Goal: Task Accomplishment & Management: Complete application form

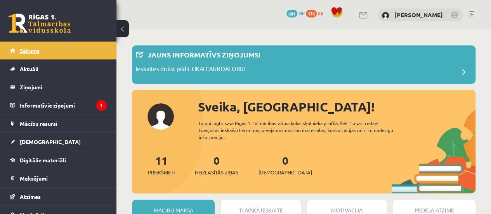
click at [49, 52] on link "Sākums" at bounding box center [58, 51] width 97 height 18
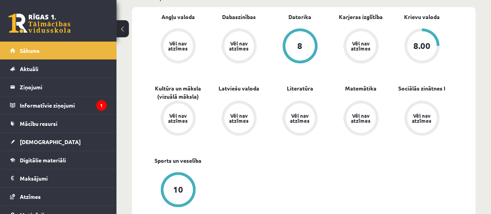
scroll to position [285, 0]
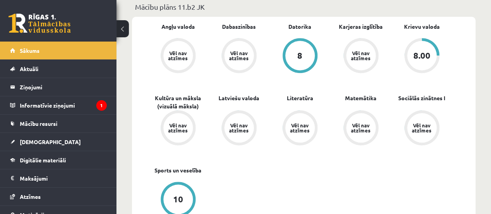
click at [419, 52] on div "8.00" at bounding box center [421, 55] width 17 height 9
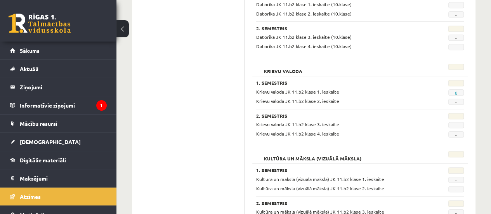
scroll to position [327, 0]
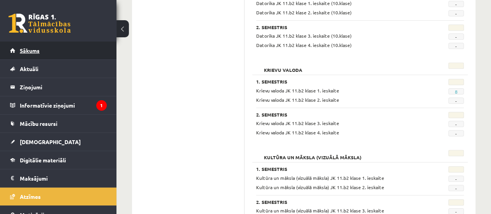
click at [50, 47] on link "Sākums" at bounding box center [58, 51] width 97 height 18
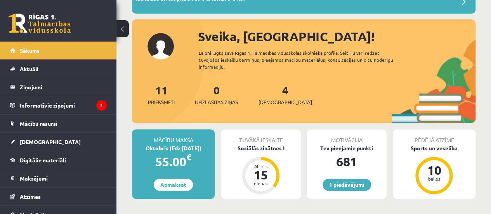
scroll to position [72, 0]
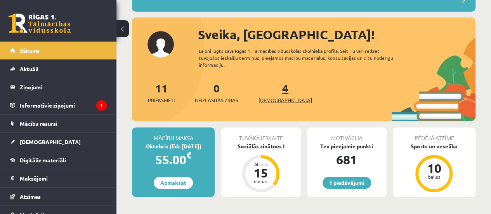
click at [271, 90] on link "4 Ieskaites" at bounding box center [285, 92] width 54 height 23
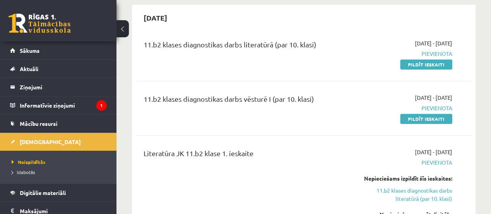
scroll to position [167, 0]
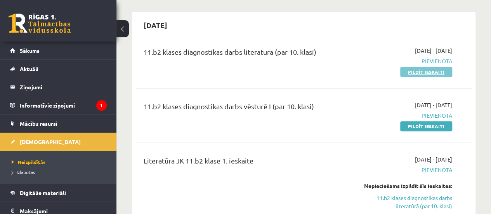
click at [423, 72] on link "Pildīt ieskaiti" at bounding box center [426, 72] width 52 height 10
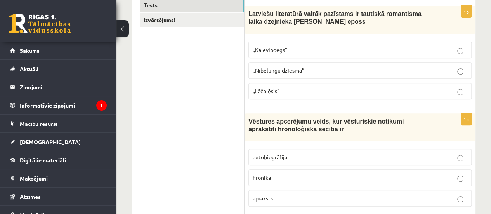
scroll to position [150, 0]
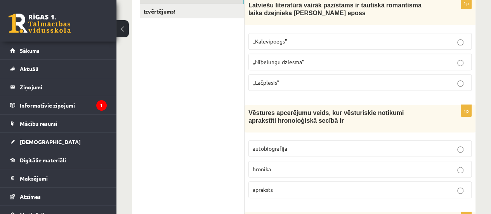
click at [359, 165] on p "hronika" at bounding box center [360, 169] width 215 height 8
click at [328, 82] on p "„Lāčplēsis”" at bounding box center [360, 82] width 215 height 8
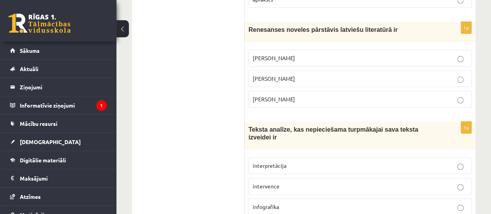
scroll to position [331, 0]
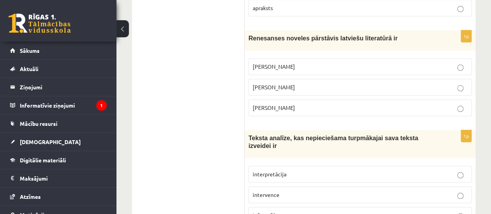
click at [341, 104] on p "Jānis Ezeriņš" at bounding box center [360, 108] width 215 height 8
click at [273, 170] on span "interpretācija" at bounding box center [270, 173] width 34 height 7
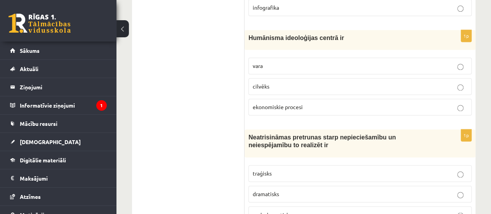
scroll to position [556, 0]
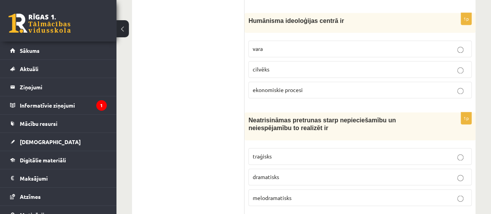
click at [372, 61] on label "cilvēks" at bounding box center [359, 69] width 223 height 17
click at [321, 152] on p "traģisks" at bounding box center [360, 156] width 215 height 8
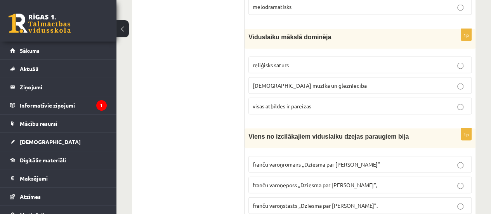
scroll to position [755, 0]
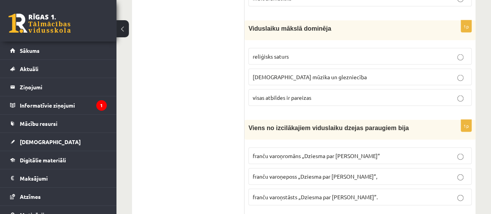
click at [278, 94] on span "visas atbildes ir pareizas" at bounding box center [282, 97] width 59 height 7
click at [289, 173] on span "franču varoņeposs „Dziesma par Rolandu”," at bounding box center [315, 176] width 125 height 7
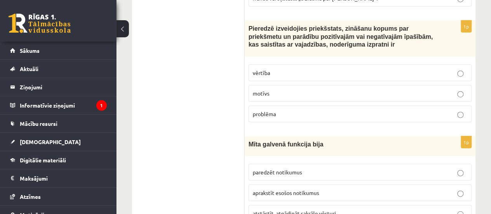
scroll to position [962, 0]
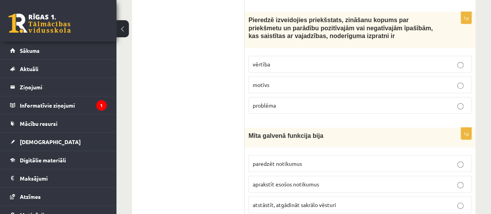
click at [347, 60] on p "vērtība" at bounding box center [360, 64] width 215 height 8
click at [282, 201] on span "atstāstīt, atgādināt sakrālo vēsturi" at bounding box center [294, 204] width 83 height 7
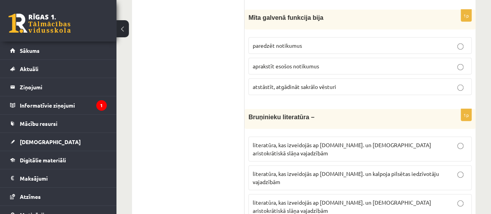
scroll to position [1075, 0]
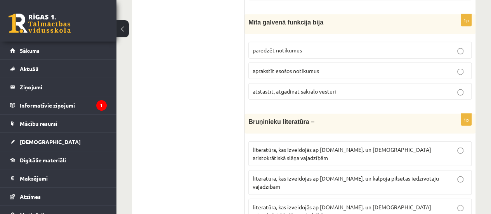
click at [352, 203] on span "literatūra, kas izveidojās ap 12.gs. un kalpoja aristokrātiskā slāņa vajadzībām" at bounding box center [342, 210] width 178 height 15
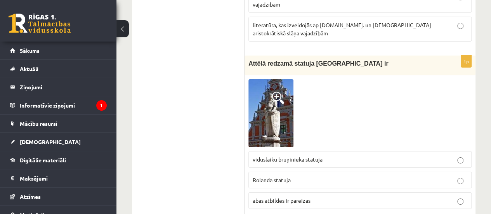
scroll to position [1253, 0]
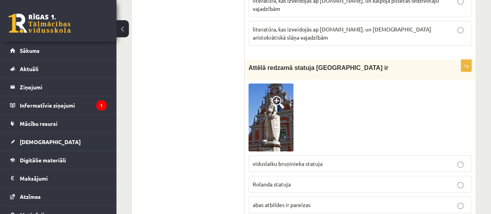
click at [265, 83] on img at bounding box center [270, 117] width 45 height 68
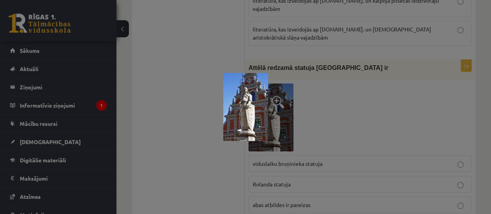
click at [202, 47] on div at bounding box center [245, 107] width 491 height 214
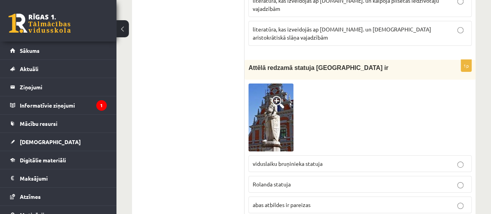
click at [287, 201] on span "abas atbildes ir pareizas" at bounding box center [282, 204] width 58 height 7
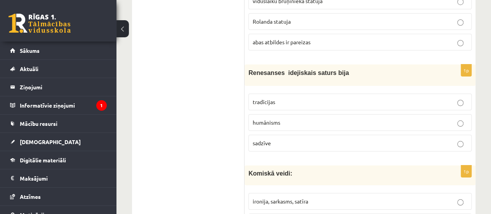
scroll to position [1433, 0]
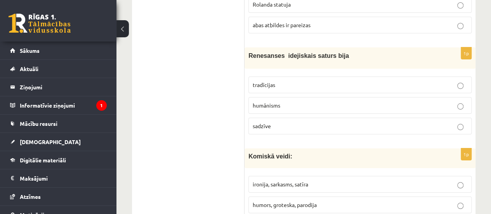
click at [270, 102] on span "humānisms" at bounding box center [267, 105] width 28 height 7
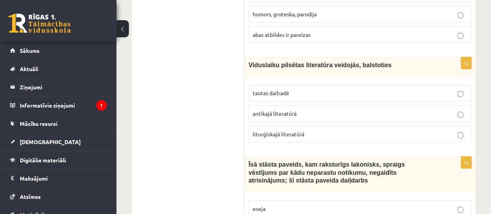
scroll to position [1635, 0]
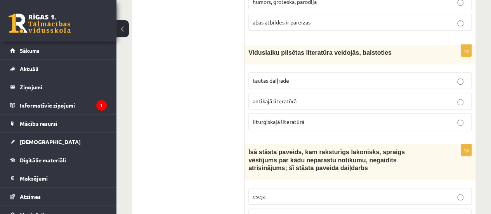
click at [292, 76] on p "tautas daiļradē" at bounding box center [360, 80] width 215 height 8
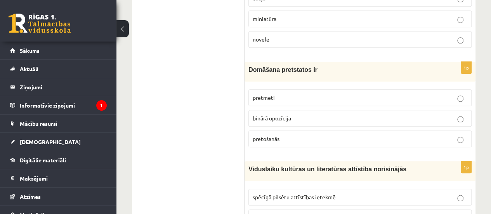
scroll to position [1829, 0]
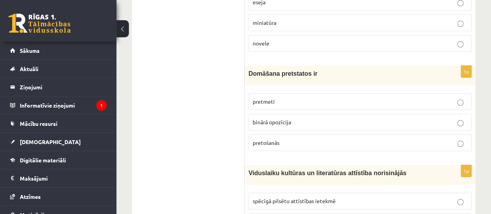
click at [329, 118] on p "binārā opozīcija" at bounding box center [360, 122] width 215 height 8
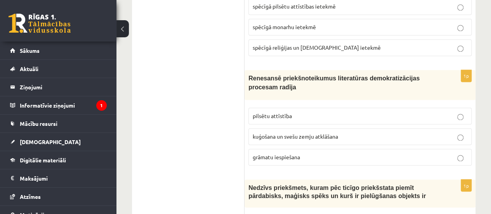
scroll to position [2037, 0]
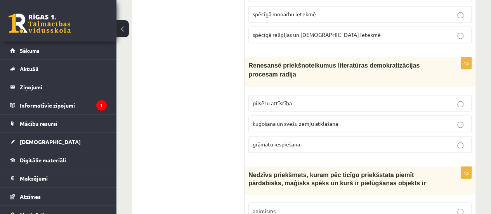
click at [303, 140] on p "grāmatu iespiešana" at bounding box center [360, 144] width 215 height 8
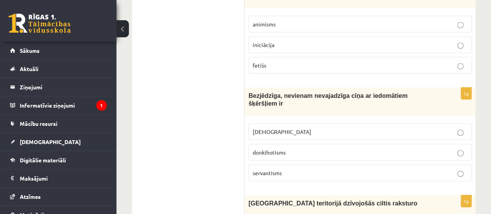
scroll to position [2248, 0]
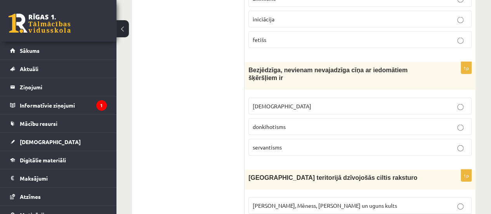
click at [255, 123] on span "donkihotisms" at bounding box center [269, 126] width 33 height 7
click at [282, 202] on span "Saules, Mēness, Pērkona un uguns kults" at bounding box center [325, 205] width 144 height 7
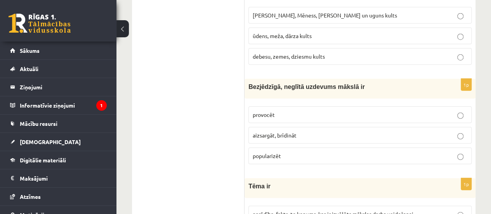
scroll to position [2443, 0]
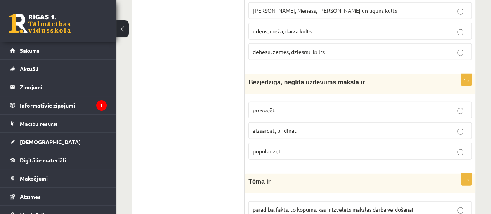
click at [317, 106] on p "provocēt" at bounding box center [360, 110] width 215 height 8
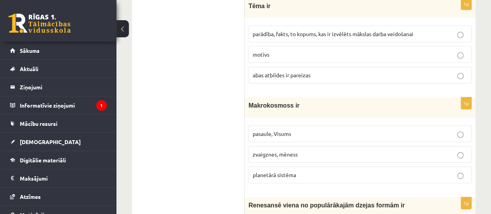
scroll to position [2631, 0]
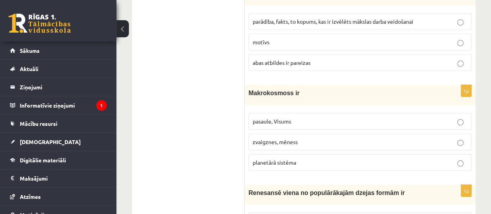
click at [299, 117] on p "pasaule, Visums" at bounding box center [360, 121] width 215 height 8
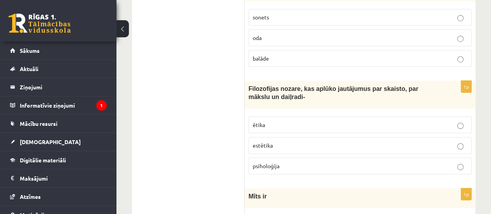
scroll to position [2838, 0]
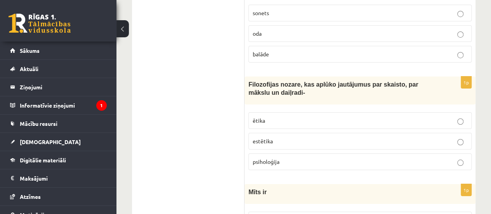
click at [272, 137] on span "estētika" at bounding box center [263, 140] width 20 height 7
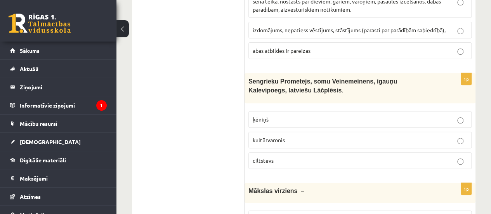
scroll to position [3061, 0]
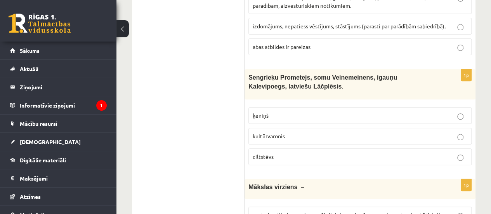
click at [263, 132] on p "kultūrvaronis" at bounding box center [360, 136] width 215 height 8
drag, startPoint x: 351, startPoint y: 146, endPoint x: 325, endPoint y: 144, distance: 26.1
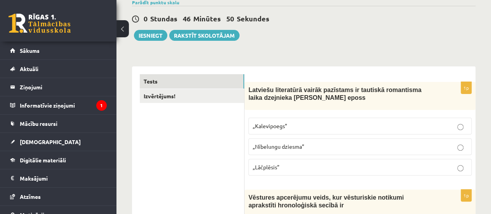
scroll to position [0, 0]
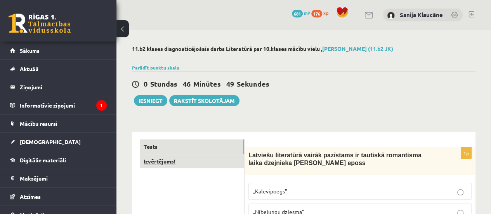
click at [186, 163] on link "Izvērtējums!" at bounding box center [192, 161] width 104 height 14
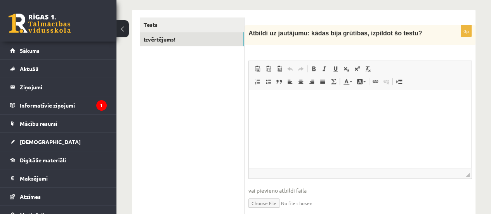
scroll to position [127, 0]
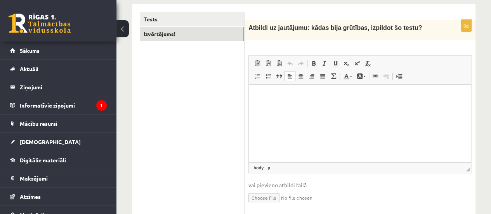
click at [301, 106] on html at bounding box center [360, 97] width 222 height 24
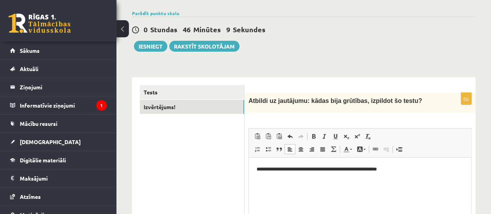
scroll to position [50, 0]
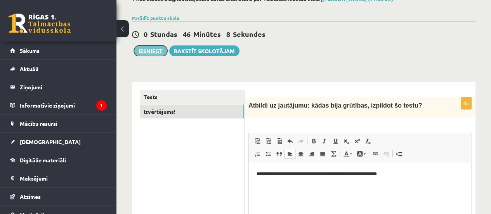
click at [154, 51] on button "Iesniegt" at bounding box center [150, 50] width 33 height 11
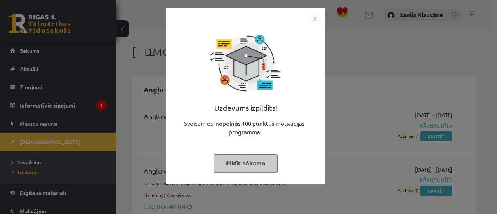
click at [318, 15] on img "Close" at bounding box center [315, 19] width 12 height 12
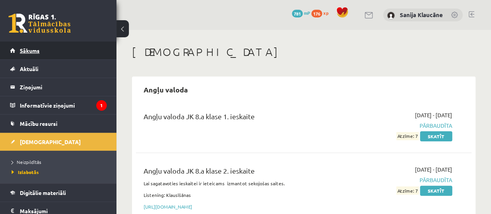
click at [80, 46] on link "Sākums" at bounding box center [58, 51] width 97 height 18
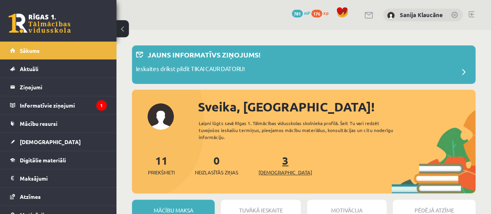
click at [275, 161] on link "3 Ieskaites" at bounding box center [285, 164] width 54 height 23
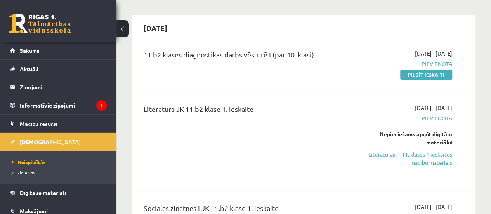
scroll to position [172, 0]
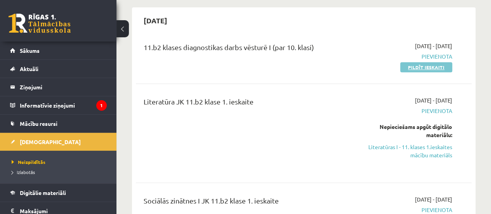
click at [408, 65] on link "Pildīt ieskaiti" at bounding box center [426, 67] width 52 height 10
click at [421, 146] on link "Literatūras I - 11. klases 1.ieskaites mācību materiāls" at bounding box center [404, 151] width 95 height 16
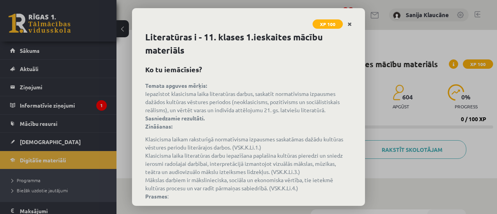
click at [352, 22] on link "Close" at bounding box center [350, 24] width 14 height 15
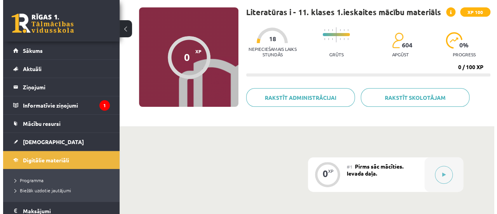
scroll to position [42, 0]
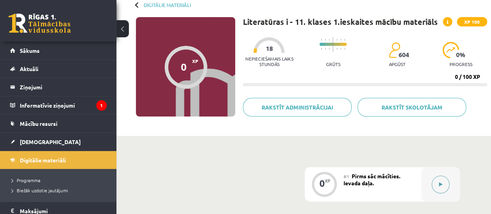
click at [441, 181] on button at bounding box center [440, 184] width 18 height 18
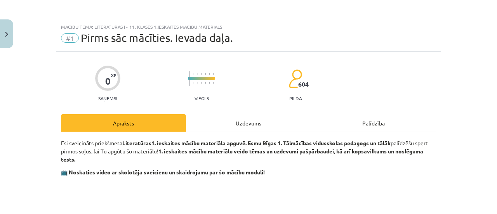
click at [238, 124] on div "Uzdevums" at bounding box center [248, 122] width 125 height 17
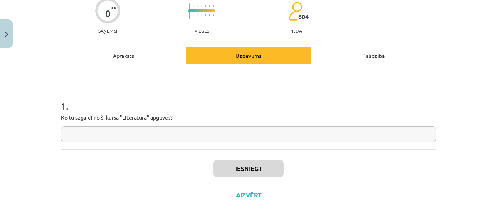
scroll to position [70, 0]
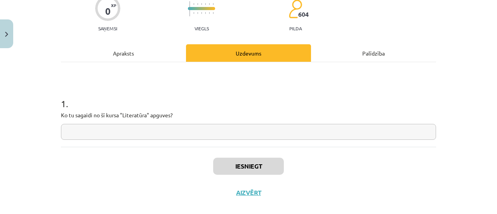
click at [163, 131] on input "text" at bounding box center [248, 132] width 375 height 16
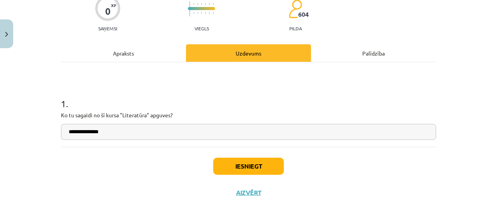
type input "**********"
click at [239, 168] on button "Iesniegt" at bounding box center [248, 165] width 71 height 17
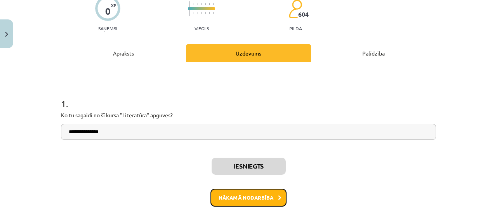
click at [245, 195] on button "Nākamā nodarbība" at bounding box center [248, 198] width 76 height 18
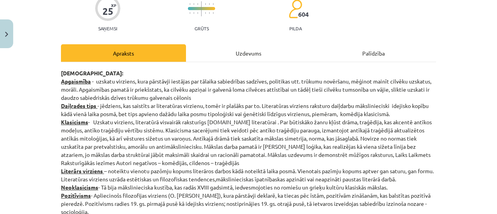
scroll to position [19, 0]
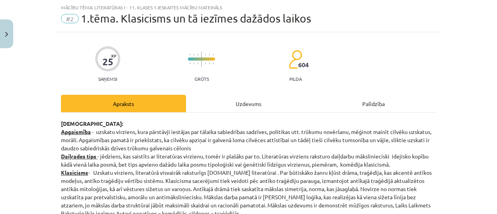
click at [239, 104] on div "Uzdevums" at bounding box center [248, 103] width 125 height 17
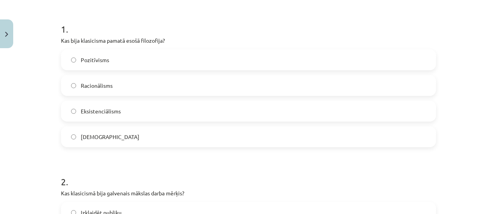
scroll to position [143, 0]
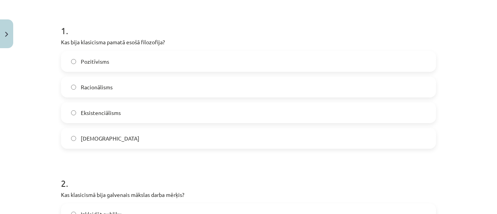
click at [166, 87] on label "Racionālisms" at bounding box center [248, 86] width 373 height 19
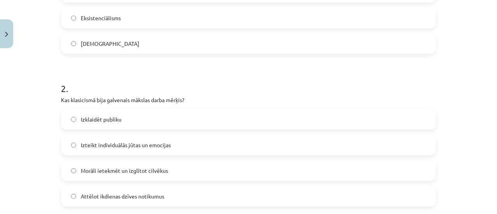
scroll to position [240, 0]
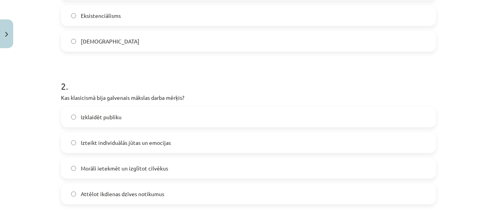
click at [153, 165] on span "Morāli ietekmēt un izglītot cilvēkus" at bounding box center [124, 168] width 87 height 8
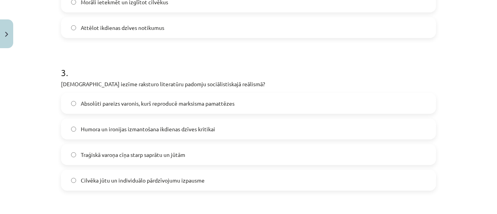
scroll to position [407, 0]
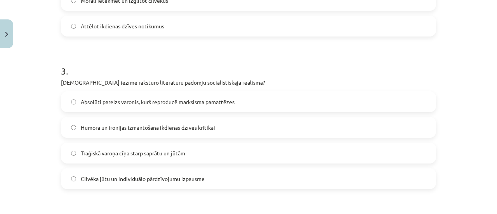
click at [169, 100] on span "Absolūti pareizs varonis, kurš reproducē marksisma pamattēzes" at bounding box center [158, 102] width 154 height 8
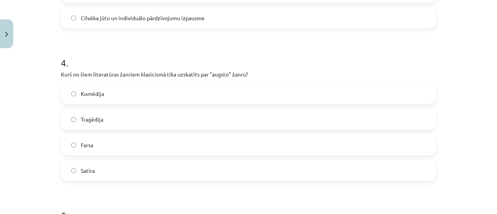
scroll to position [572, 0]
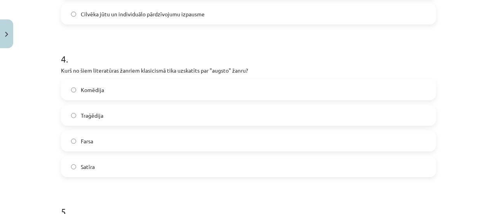
click at [251, 115] on label "Traģēdija" at bounding box center [248, 115] width 373 height 19
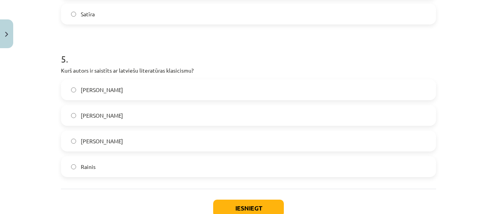
scroll to position [725, 0]
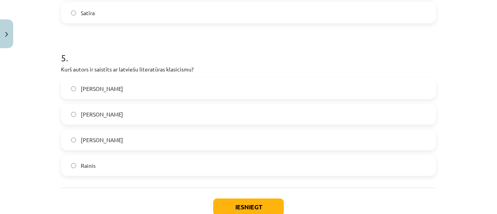
click at [141, 88] on label "Kristofers Fīrekers" at bounding box center [248, 88] width 373 height 19
click at [235, 199] on button "Iesniegt" at bounding box center [248, 206] width 71 height 17
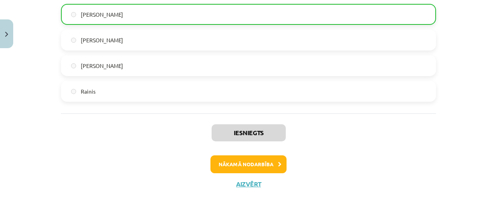
scroll to position [801, 0]
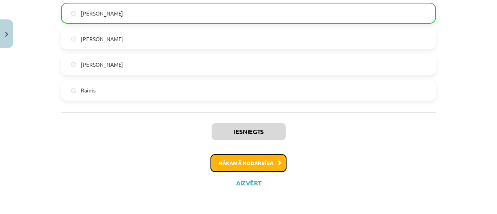
click at [269, 167] on button "Nākamā nodarbība" at bounding box center [248, 163] width 76 height 18
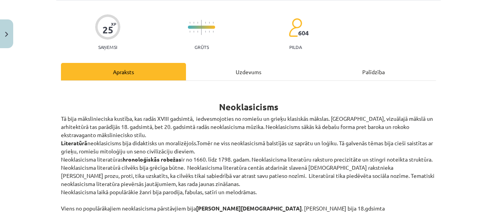
scroll to position [19, 0]
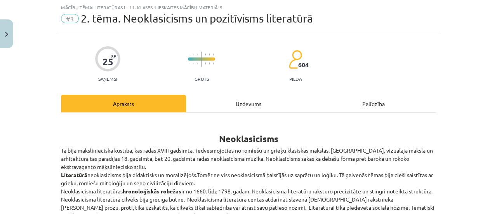
click at [255, 101] on div "Uzdevums" at bounding box center [248, 103] width 125 height 17
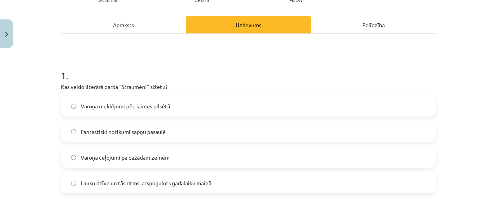
scroll to position [99, 0]
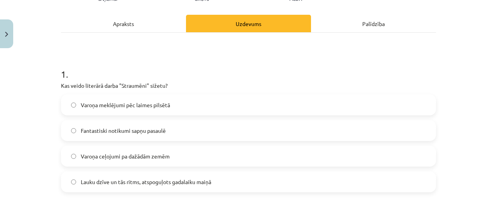
click at [221, 177] on label "Lauku dzīve un tās ritms, atspoguļots gadalaiku maiņā" at bounding box center [248, 181] width 373 height 19
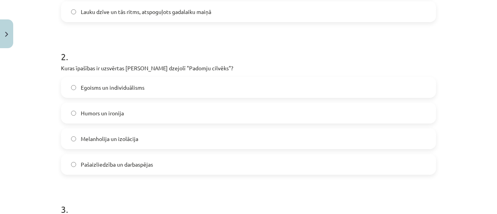
scroll to position [265, 0]
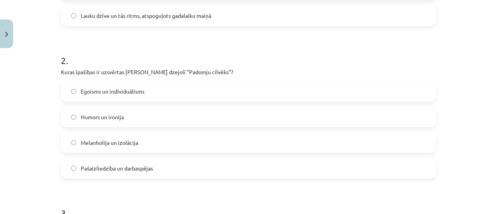
click at [123, 169] on span "Pašaizliedzība un darbaspējas" at bounding box center [117, 168] width 72 height 8
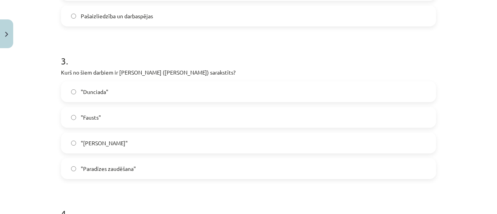
scroll to position [419, 0]
click at [134, 82] on label ""Dunciada"" at bounding box center [248, 90] width 373 height 19
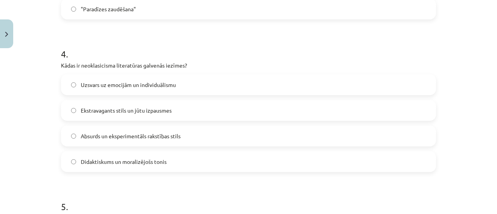
scroll to position [574, 0]
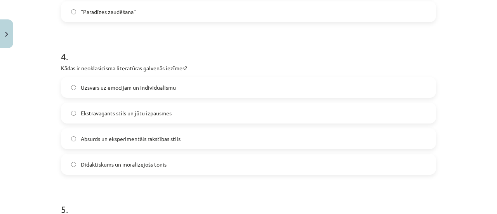
click at [218, 168] on label "Didaktiskums un moralizējošs tonis" at bounding box center [248, 163] width 373 height 19
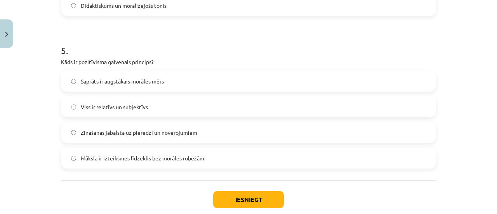
scroll to position [734, 0]
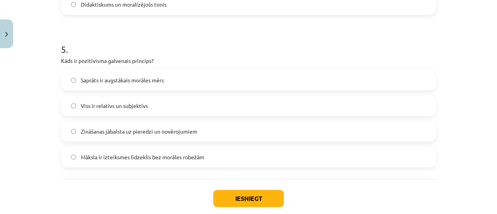
click at [218, 129] on label "Zināšanas jābalsta uz pieredzi un novērojumiem" at bounding box center [248, 130] width 373 height 19
click at [225, 193] on button "Iesniegt" at bounding box center [248, 198] width 71 height 17
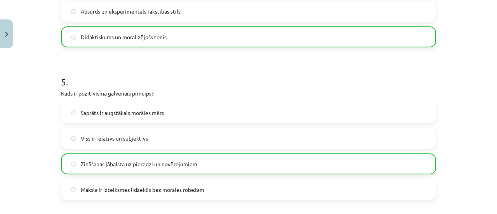
scroll to position [801, 0]
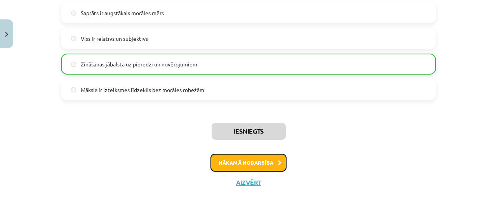
click at [244, 166] on button "Nākamā nodarbība" at bounding box center [248, 163] width 76 height 18
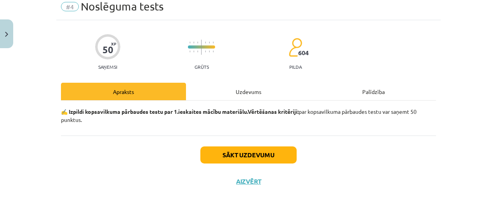
scroll to position [19, 0]
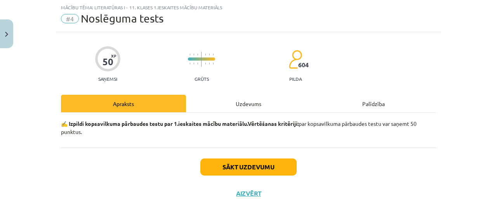
click at [239, 100] on div "Uzdevums" at bounding box center [248, 103] width 125 height 17
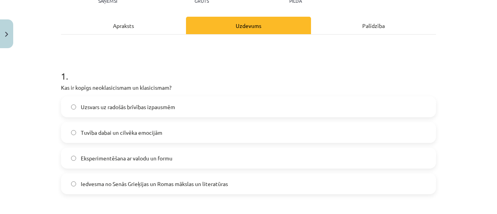
scroll to position [95, 0]
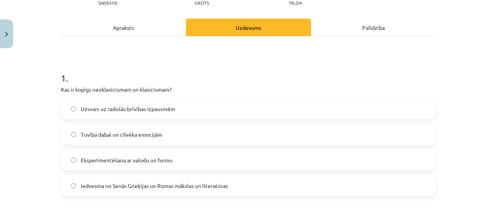
click at [208, 187] on span "Iedvesma no Senās Grieķijas un Romas mākslas un literatūras" at bounding box center [154, 186] width 147 height 8
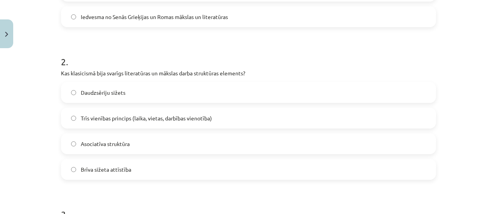
scroll to position [266, 0]
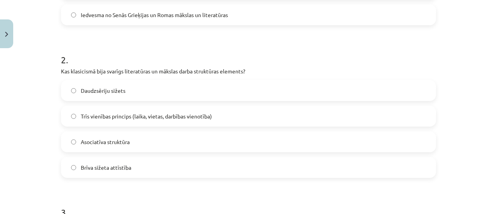
click at [239, 118] on label "Trīs vienības princips (laika, vietas, darbības vienotība)" at bounding box center [248, 115] width 373 height 19
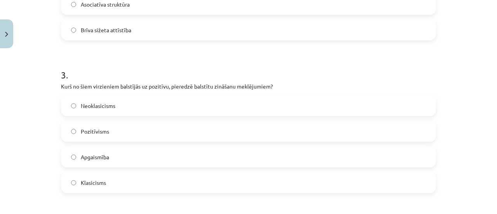
scroll to position [413, 0]
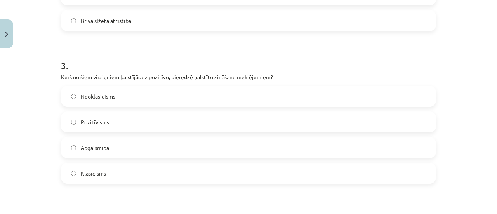
click at [141, 121] on label "Pozitīvisms" at bounding box center [248, 121] width 373 height 19
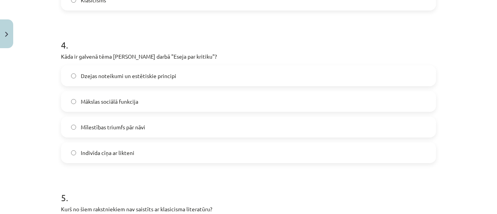
scroll to position [590, 0]
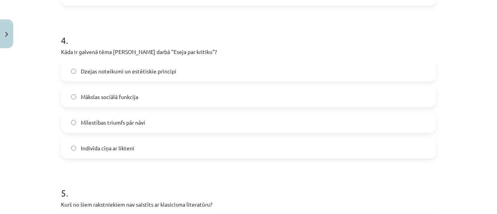
click at [161, 71] on span "Dzejas noteikumi un estētiskie principi" at bounding box center [128, 71] width 95 height 8
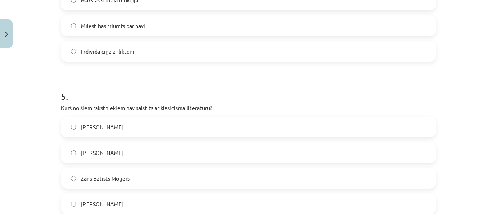
scroll to position [735, 0]
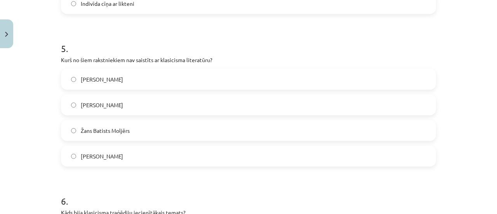
click at [312, 157] on label "[PERSON_NAME]" at bounding box center [248, 155] width 373 height 19
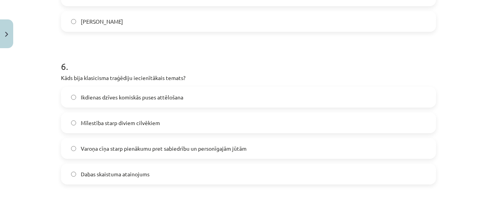
scroll to position [874, 0]
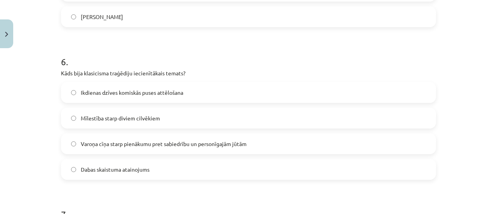
click at [271, 140] on label "Varoņa cīņa starp pienākumu pret sabiedrību un personīgajām jūtām" at bounding box center [248, 143] width 373 height 19
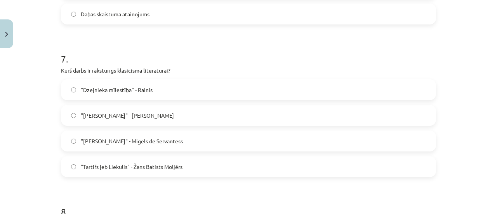
scroll to position [1031, 0]
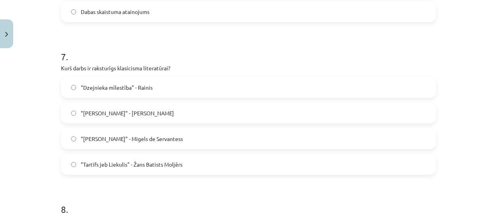
click at [145, 158] on label ""Tartifs jeb Liekulis" - Žans Batists Moljērs" at bounding box center [248, 163] width 373 height 19
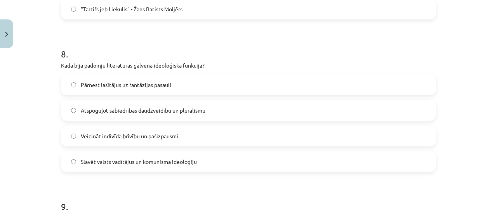
scroll to position [1182, 0]
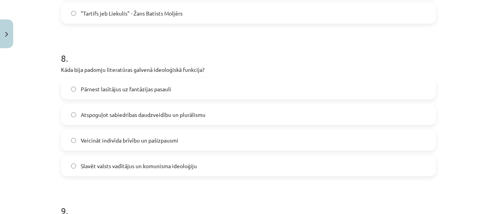
click at [112, 166] on span "Slavēt valsts vadītājus un komunisma ideoloģiju" at bounding box center [139, 166] width 116 height 8
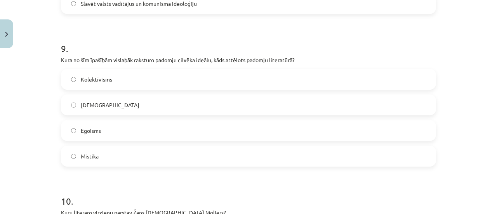
scroll to position [1351, 0]
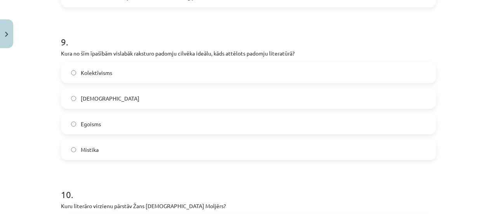
click at [313, 72] on label "Kolektīvisms" at bounding box center [248, 72] width 373 height 19
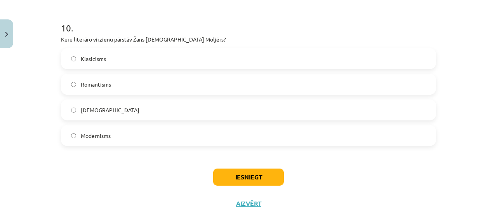
scroll to position [1520, 0]
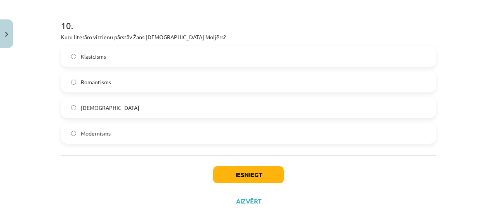
click at [150, 52] on label "Klasicisms" at bounding box center [248, 56] width 373 height 19
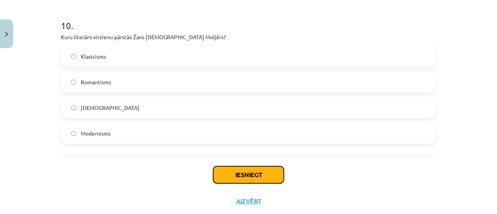
click at [224, 177] on button "Iesniegt" at bounding box center [248, 174] width 71 height 17
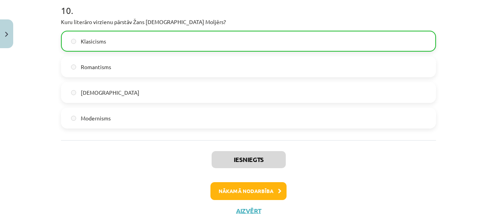
scroll to position [1563, 0]
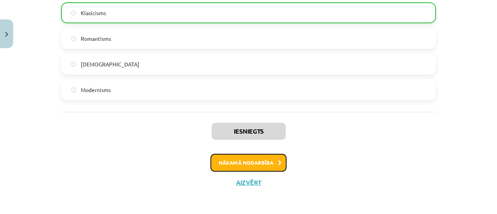
click at [260, 167] on button "Nākamā nodarbība" at bounding box center [248, 163] width 76 height 18
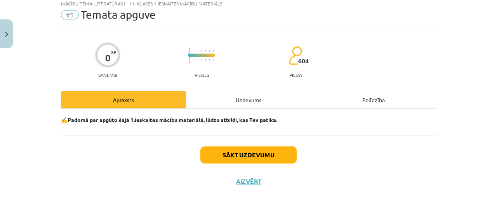
scroll to position [19, 0]
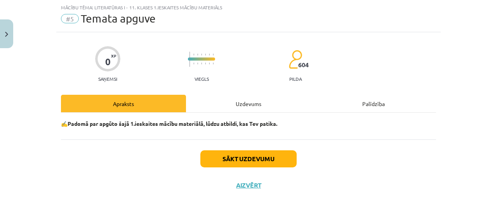
click at [239, 104] on div "Uzdevums" at bounding box center [248, 103] width 125 height 17
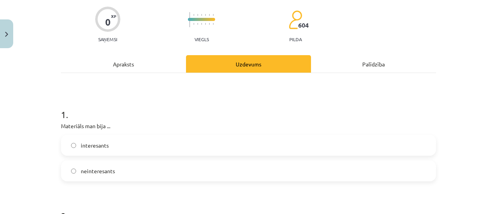
scroll to position [99, 0]
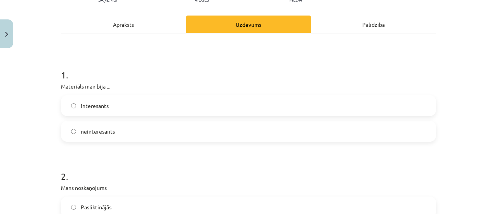
click at [407, 96] on label "interesants" at bounding box center [248, 105] width 373 height 19
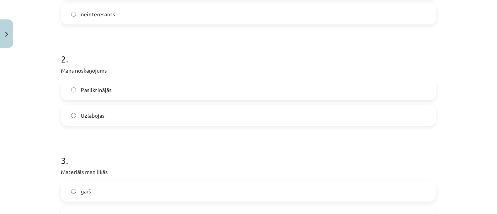
scroll to position [221, 0]
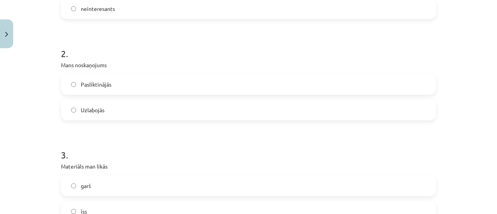
click at [200, 108] on label "Uzlabojās" at bounding box center [248, 109] width 373 height 19
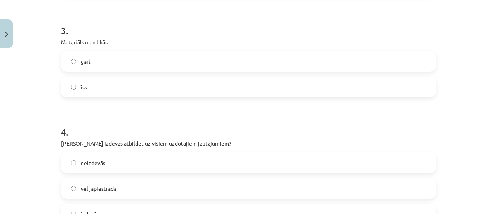
scroll to position [347, 0]
click at [304, 55] on label "garš" at bounding box center [248, 59] width 373 height 19
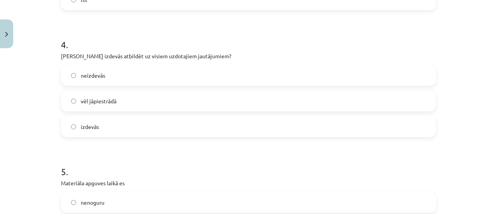
scroll to position [445, 0]
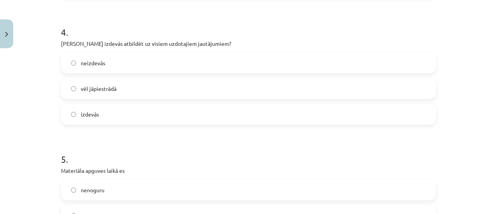
click at [177, 118] on label "izdevās" at bounding box center [248, 113] width 373 height 19
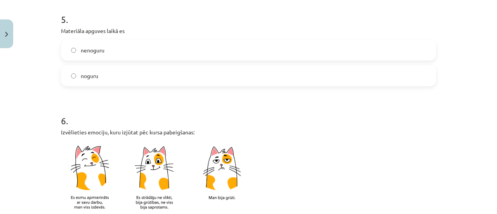
scroll to position [586, 0]
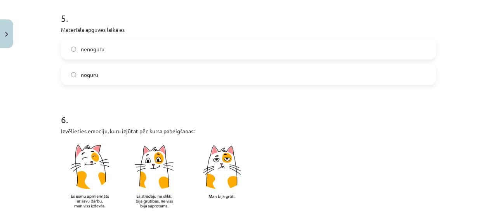
click at [333, 69] on label "noguru" at bounding box center [248, 74] width 373 height 19
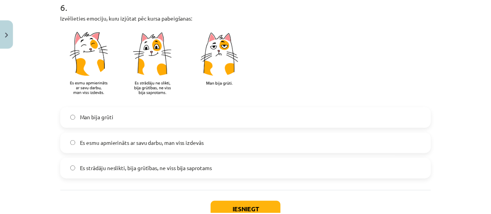
scroll to position [701, 0]
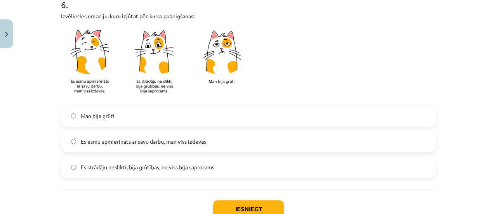
click at [159, 135] on label "Es esmu apmierināts ar savu darbu, man viss izdevās" at bounding box center [248, 141] width 373 height 19
click at [235, 201] on button "Iesniegt" at bounding box center [248, 208] width 71 height 17
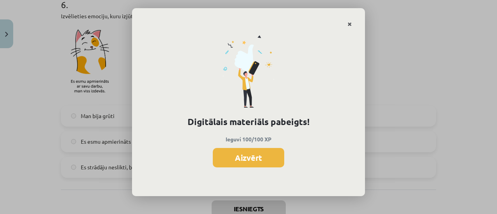
click at [352, 21] on link "Close" at bounding box center [350, 24] width 14 height 15
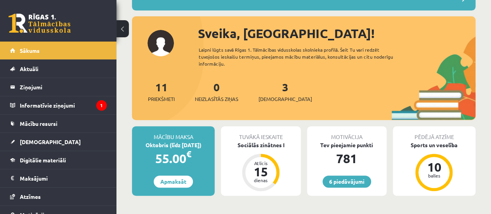
scroll to position [92, 0]
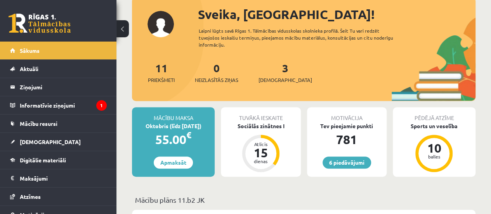
click at [269, 72] on div "3 Ieskaites" at bounding box center [285, 72] width 54 height 24
click at [272, 71] on link "3 Ieskaites" at bounding box center [285, 72] width 54 height 23
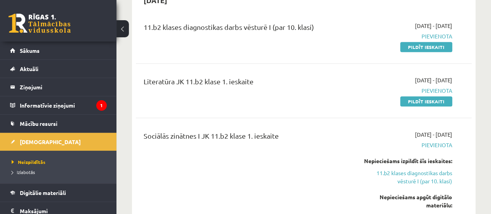
scroll to position [178, 0]
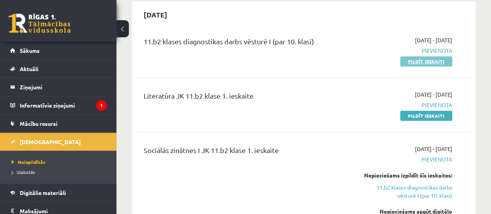
click at [411, 61] on link "Pildīt ieskaiti" at bounding box center [426, 61] width 52 height 10
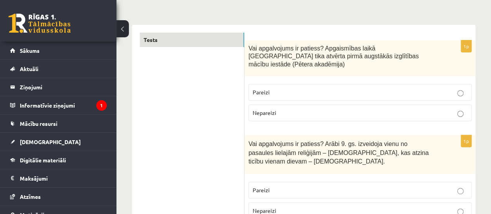
scroll to position [91, 0]
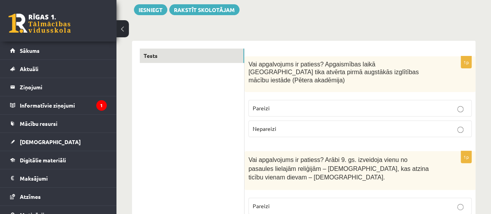
click at [361, 96] on fieldset "Pareizi Nepareizi" at bounding box center [359, 117] width 223 height 43
click at [349, 105] on label "Pareizi" at bounding box center [359, 108] width 223 height 17
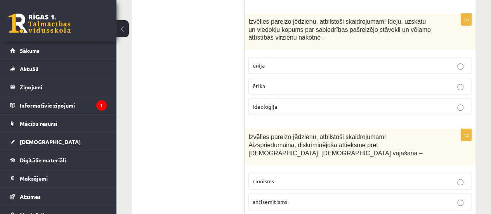
scroll to position [322, 0]
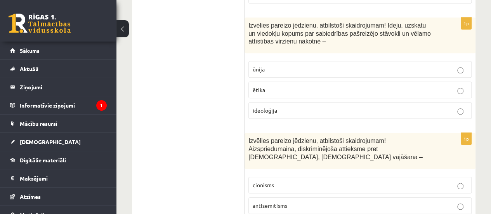
click at [302, 106] on p "ideoloģija" at bounding box center [360, 110] width 215 height 8
click at [296, 201] on p "antisemītisms" at bounding box center [360, 205] width 215 height 8
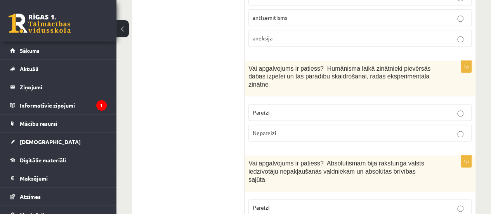
scroll to position [494, 0]
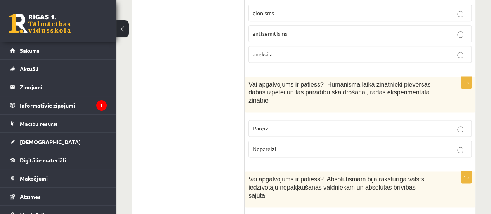
click at [380, 120] on label "Pareizi" at bounding box center [359, 128] width 223 height 17
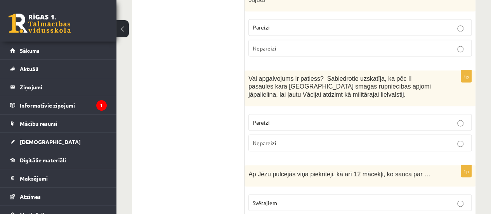
scroll to position [701, 0]
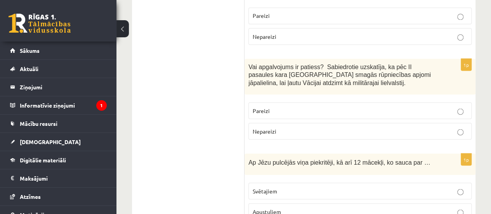
click at [341, 207] on p "Apustuļiem" at bounding box center [360, 211] width 215 height 8
click at [277, 127] on p "Nepareizi" at bounding box center [360, 131] width 215 height 8
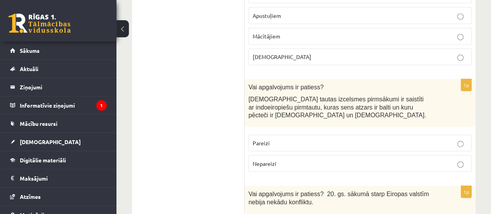
scroll to position [901, 0]
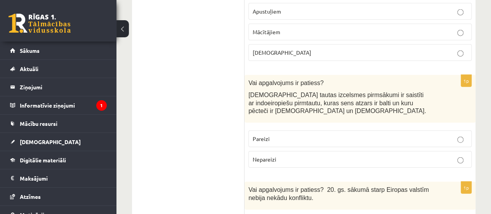
click at [306, 130] on label "Pareizi" at bounding box center [359, 138] width 223 height 17
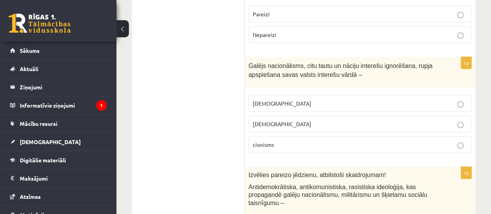
scroll to position [1120, 0]
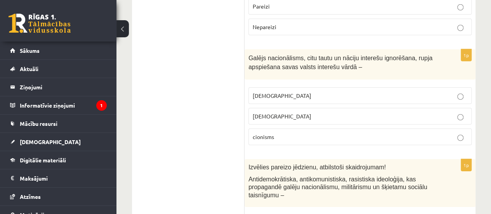
click at [297, 87] on label "šovinisms" at bounding box center [359, 95] width 223 height 17
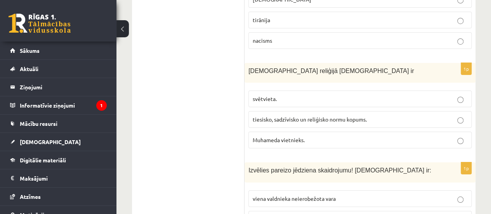
scroll to position [1348, 0]
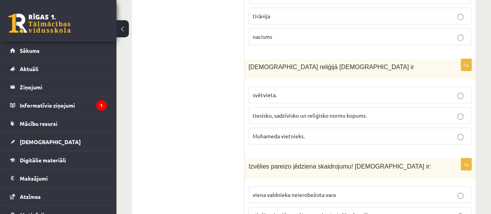
click at [412, 107] on label "tiesisko, sadzīvisko un reliģisko normu kopums." at bounding box center [359, 115] width 223 height 17
click at [334, 191] on span "viena valdnieka neierobežota vara" at bounding box center [294, 194] width 83 height 7
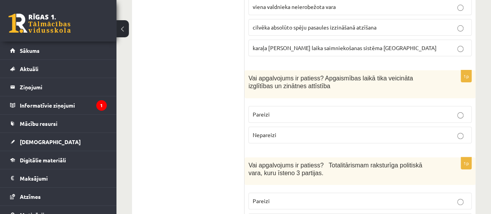
scroll to position [1539, 0]
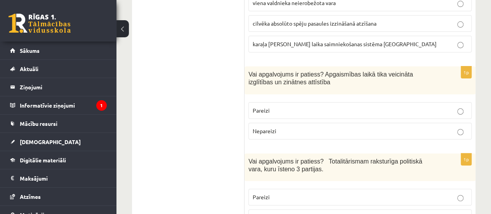
click at [339, 106] on p "Pareizi" at bounding box center [360, 110] width 215 height 8
click at [311, 213] on p "Nepareizi" at bounding box center [360, 217] width 215 height 8
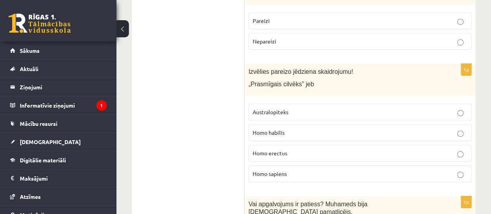
scroll to position [1723, 0]
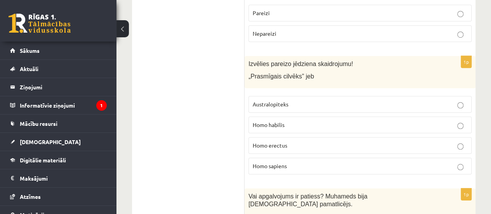
click at [310, 121] on p "Homo habilis" at bounding box center [360, 125] width 215 height 8
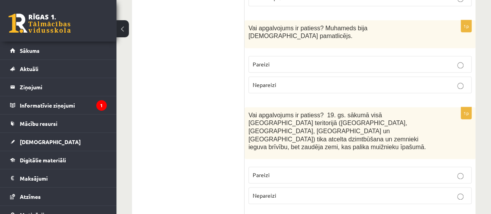
scroll to position [1899, 0]
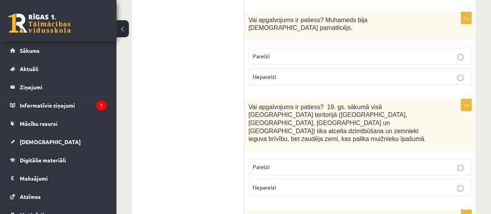
click at [372, 183] on p "Nepareizi" at bounding box center [360, 187] width 215 height 8
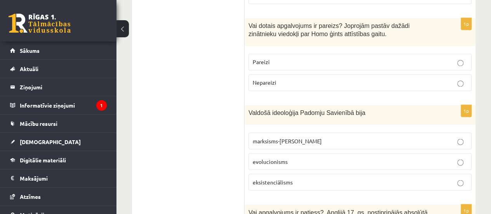
scroll to position [2095, 0]
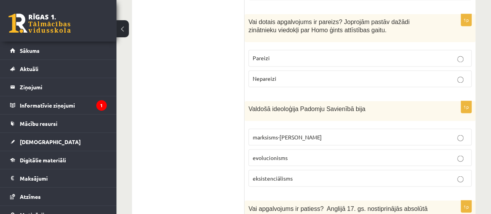
click at [328, 133] on p "marksisms-ļeņinisms" at bounding box center [360, 137] width 215 height 8
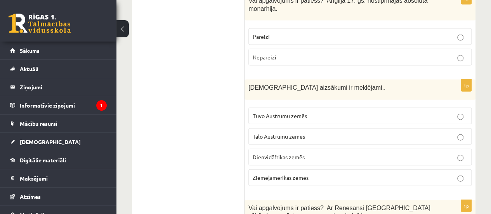
scroll to position [2279, 0]
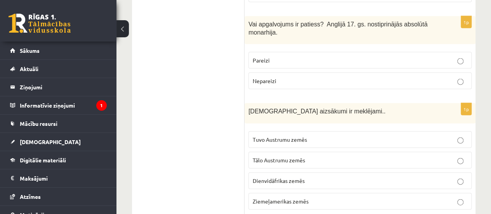
click at [309, 156] on p "Tālo Austrumu zemēs" at bounding box center [360, 160] width 215 height 8
click at [296, 136] on span "Tuvo Austrumu zemēs" at bounding box center [280, 139] width 54 height 7
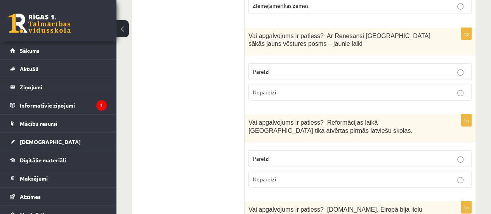
scroll to position [2478, 0]
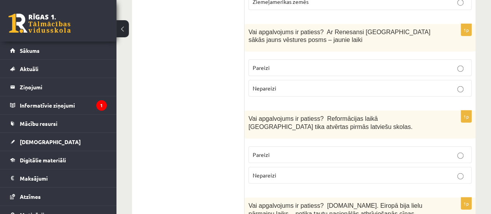
click at [338, 151] on p "Pareizi" at bounding box center [360, 155] width 215 height 8
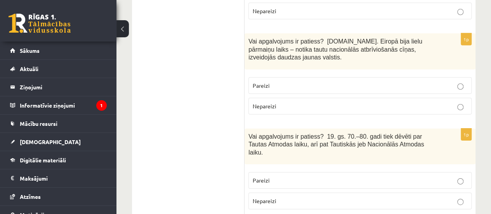
scroll to position [2658, 0]
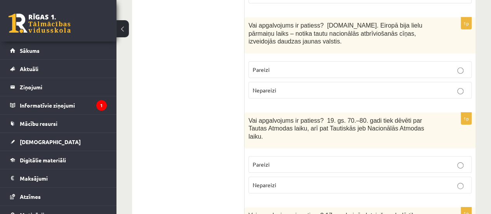
click at [325, 156] on label "Pareizi" at bounding box center [359, 164] width 223 height 17
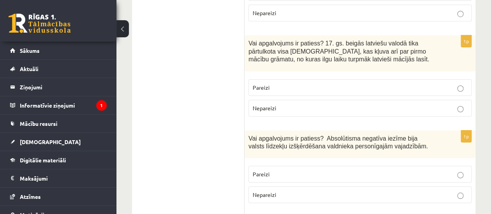
scroll to position [2842, 0]
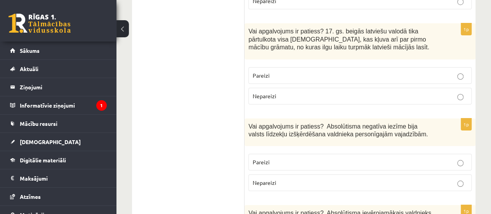
click at [321, 158] on p "Pareizi" at bounding box center [360, 162] width 215 height 8
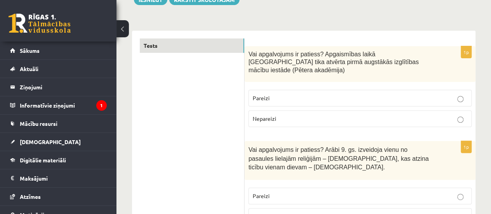
scroll to position [18, 0]
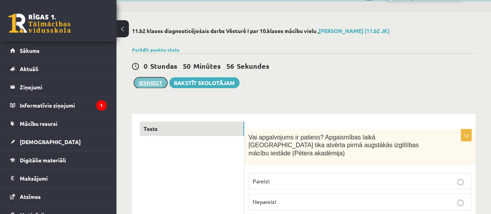
click at [146, 80] on button "Iesniegt" at bounding box center [150, 82] width 33 height 11
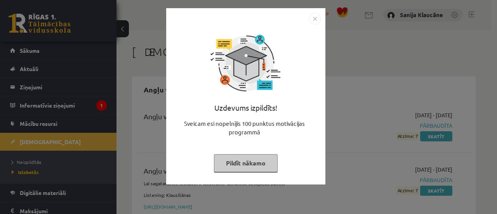
click at [313, 18] on img "Close" at bounding box center [315, 19] width 12 height 12
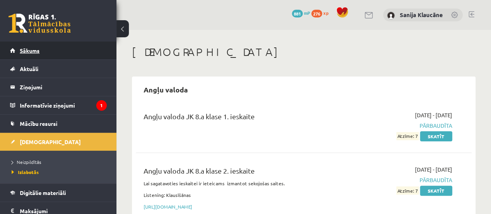
click at [87, 48] on link "Sākums" at bounding box center [58, 51] width 97 height 18
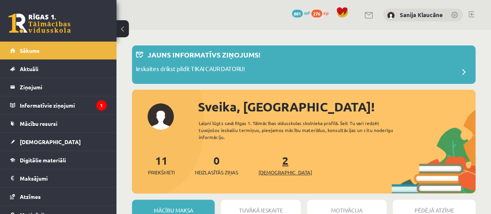
click at [273, 162] on link "2 Ieskaites" at bounding box center [285, 164] width 54 height 23
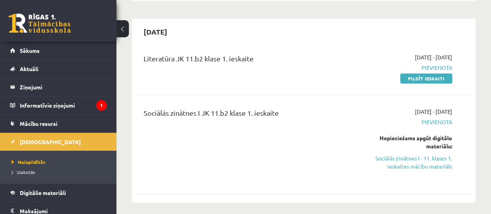
scroll to position [168, 0]
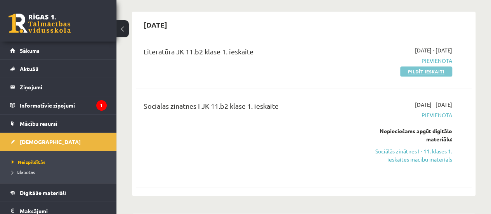
click at [412, 70] on link "Pildīt ieskaiti" at bounding box center [426, 71] width 52 height 10
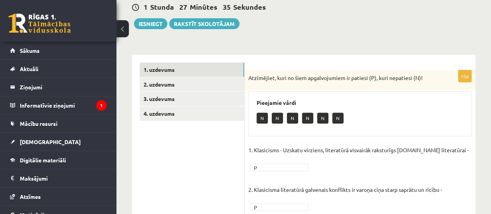
scroll to position [57, 0]
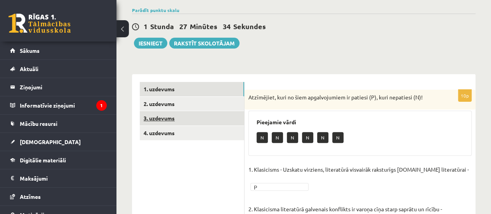
click at [228, 111] on link "3. uzdevums" at bounding box center [192, 118] width 104 height 14
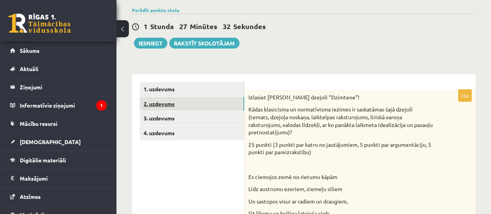
click at [223, 103] on link "2. uzdevums" at bounding box center [192, 104] width 104 height 14
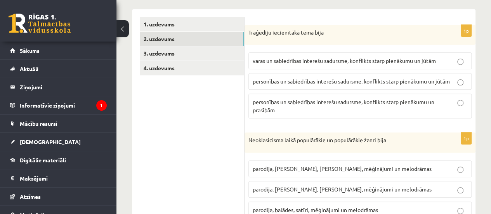
scroll to position [130, 0]
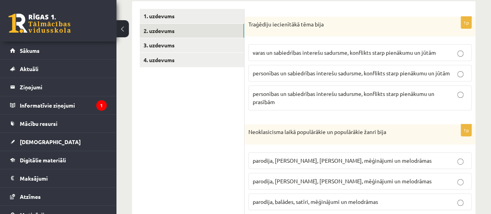
click at [286, 73] on span "personības un sabiedrības interešu sadursme, konflikts starp pienākumu un jūtām" at bounding box center [351, 72] width 197 height 7
click at [324, 158] on span "parodija, fabulas, satīri, mēģinājumi un melodrāmas" at bounding box center [342, 160] width 179 height 7
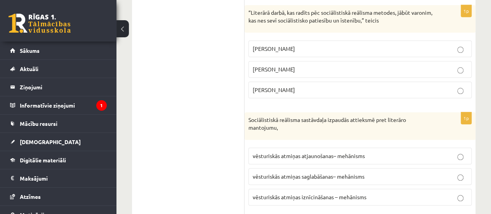
scroll to position [348, 0]
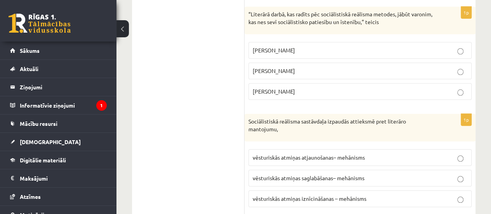
click at [326, 67] on p "Vilis Lācis" at bounding box center [360, 71] width 215 height 8
click at [313, 190] on label "vēsturiskās atmiņas iznīcināšanas – mehānisms" at bounding box center [359, 198] width 223 height 17
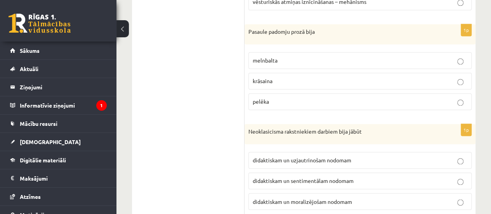
scroll to position [550, 0]
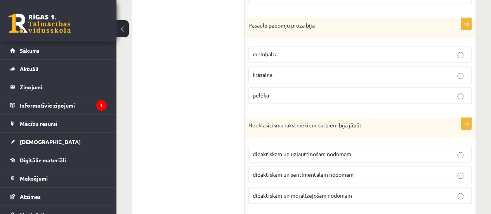
click at [367, 93] on p "pelēka" at bounding box center [360, 95] width 215 height 8
click at [303, 191] on span "didaktiskam un moralizējošam nodomam" at bounding box center [302, 194] width 99 height 7
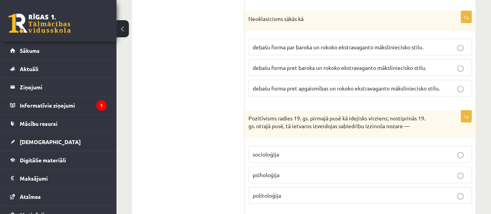
scroll to position [755, 0]
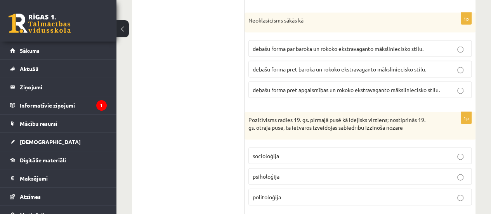
click at [307, 65] on p "debašu forma pret baroka un rokoko ekstravaganto māksliniecisko stilu." at bounding box center [360, 69] width 215 height 8
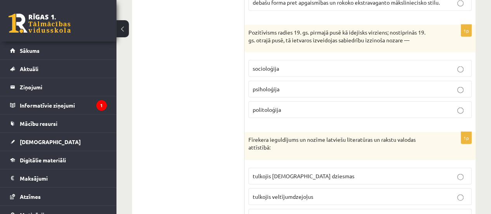
scroll to position [845, 0]
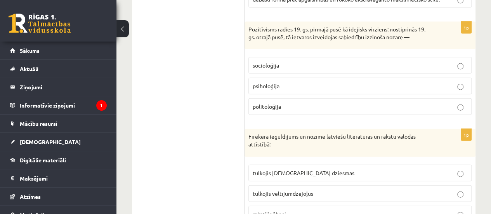
click at [275, 57] on label "socioloģija" at bounding box center [359, 65] width 223 height 17
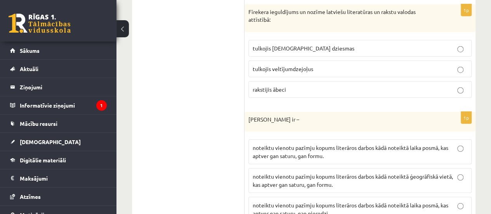
scroll to position [968, 0]
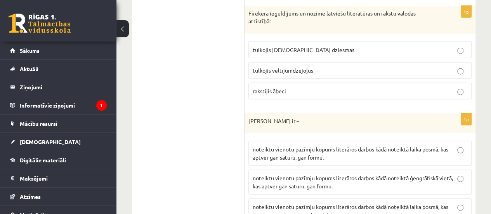
click at [299, 46] on span "tulkojis baznīcas dziesmas" at bounding box center [304, 49] width 102 height 7
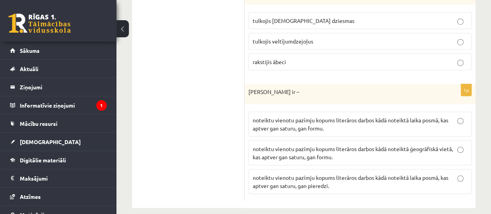
scroll to position [999, 0]
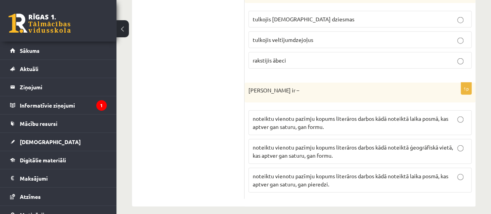
click at [419, 117] on p "noteiktu vienotu pazīmju kopums literāros darbos kādā noteiktā laika posmā, kas…" at bounding box center [360, 122] width 215 height 16
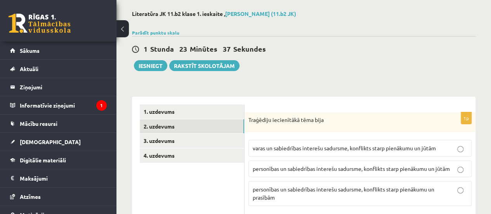
scroll to position [19, 0]
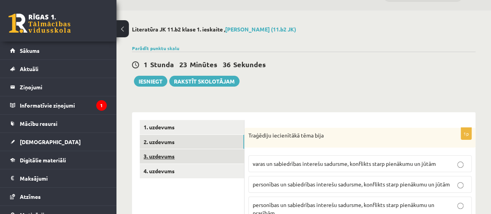
click at [166, 151] on link "3. uzdevums" at bounding box center [192, 156] width 104 height 14
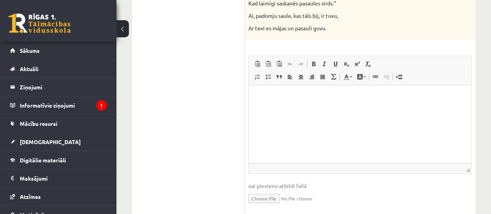
scroll to position [877, 0]
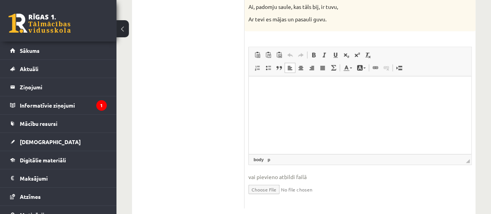
click at [356, 100] on html at bounding box center [360, 88] width 222 height 24
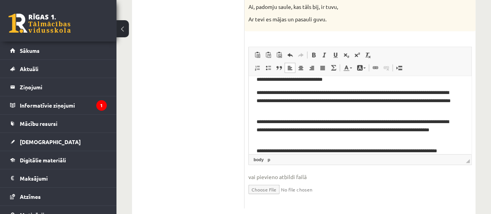
scroll to position [54, 0]
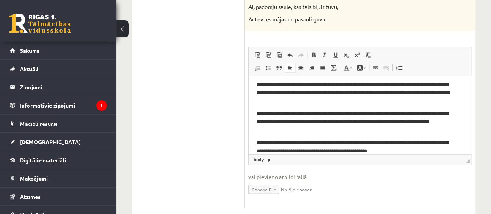
click at [412, 143] on p "**********" at bounding box center [356, 147] width 201 height 16
click at [405, 152] on p "**********" at bounding box center [356, 147] width 201 height 16
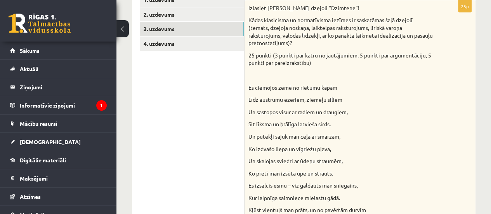
scroll to position [141, 0]
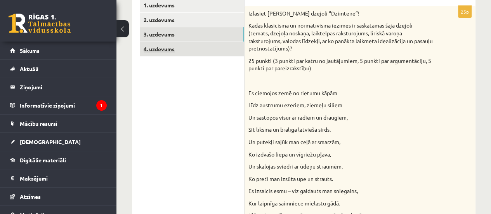
click at [236, 52] on link "4. uzdevums" at bounding box center [192, 49] width 104 height 14
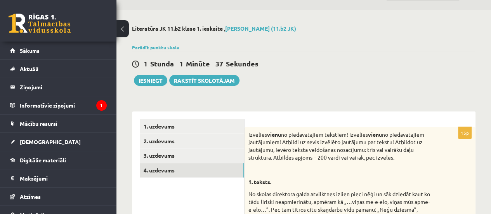
scroll to position [16, 0]
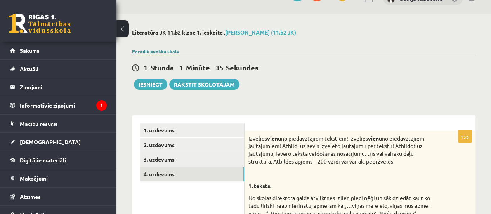
click at [165, 50] on link "Parādīt punktu skalu" at bounding box center [155, 51] width 47 height 6
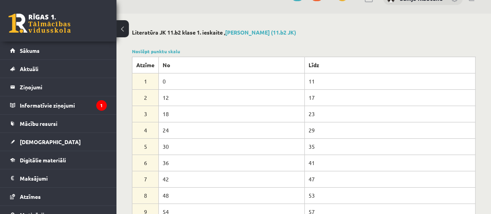
click at [154, 54] on div "Noslēpt punktu skalu Atzīme No Līdz 1 0 11 2 12 17 3 18 23 4 24 29 5 30 35 6 36…" at bounding box center [303, 142] width 343 height 189
click at [154, 52] on link "Noslēpt punktu skalu" at bounding box center [156, 51] width 48 height 6
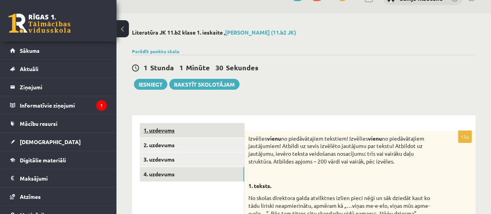
click at [165, 127] on link "1. uzdevums" at bounding box center [192, 130] width 104 height 14
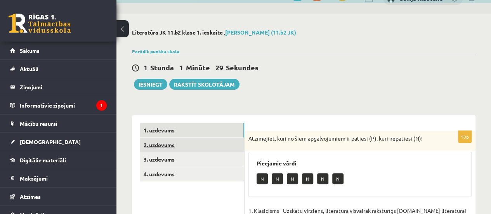
click at [172, 139] on link "2. uzdevums" at bounding box center [192, 145] width 104 height 14
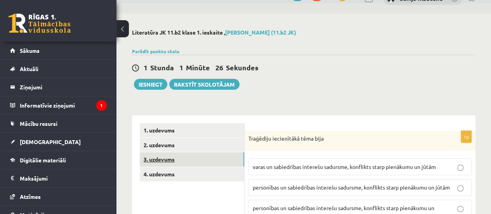
click at [175, 157] on link "3. uzdevums" at bounding box center [192, 159] width 104 height 14
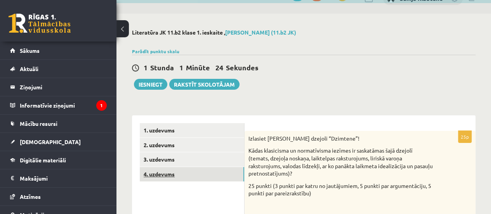
click at [171, 171] on link "4. uzdevums" at bounding box center [192, 174] width 104 height 14
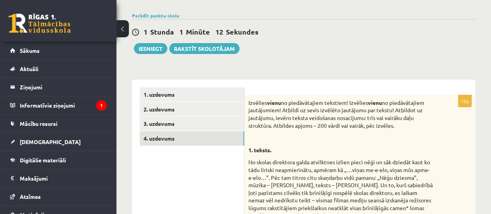
scroll to position [50, 0]
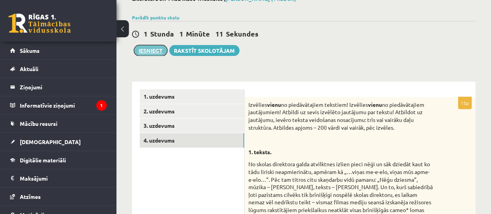
click at [154, 48] on button "Iesniegt" at bounding box center [150, 50] width 33 height 11
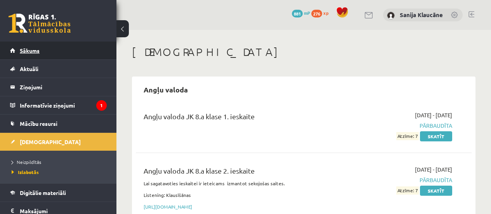
click at [92, 45] on link "Sākums" at bounding box center [58, 51] width 97 height 18
